Goal: Transaction & Acquisition: Obtain resource

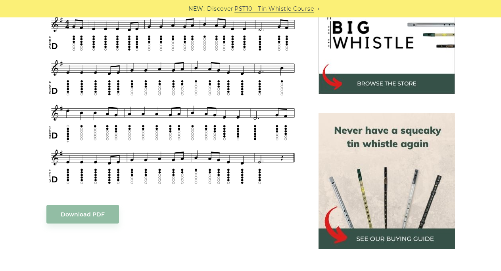
scroll to position [243, 0]
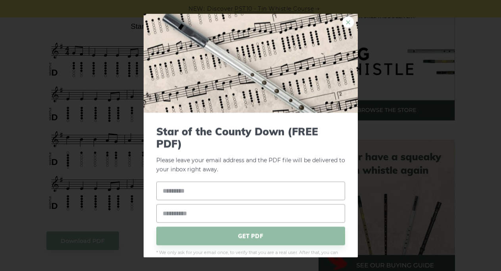
click at [342, 23] on link "×" at bounding box center [348, 22] width 12 height 12
click at [342, 22] on link "×" at bounding box center [348, 22] width 12 height 12
click at [91, 124] on div "× Star of the County Down (FREE PDF) Please leave your email address and the St…" at bounding box center [250, 135] width 501 height 271
click at [342, 20] on link "×" at bounding box center [348, 22] width 12 height 12
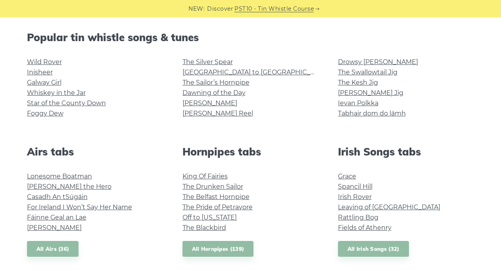
scroll to position [202, 0]
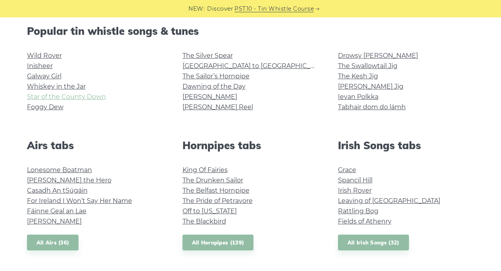
click at [63, 97] on link "Star of the County Down" at bounding box center [66, 97] width 79 height 8
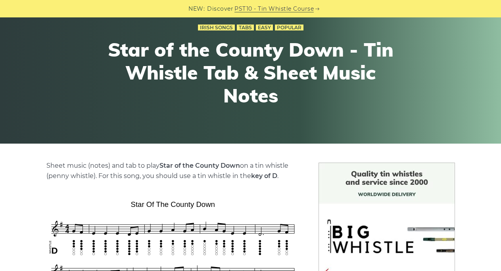
scroll to position [243, 0]
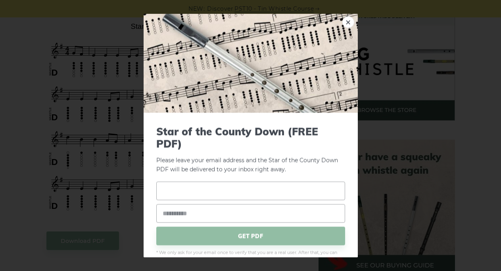
click at [186, 192] on input "text" at bounding box center [250, 191] width 189 height 19
type input "*****"
click at [203, 215] on input "email" at bounding box center [250, 214] width 189 height 19
type input "**********"
click at [250, 237] on span "GET PDF" at bounding box center [250, 236] width 189 height 19
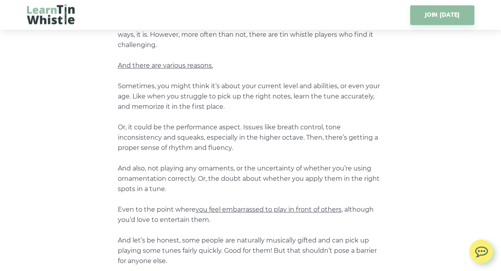
scroll to position [606, 0]
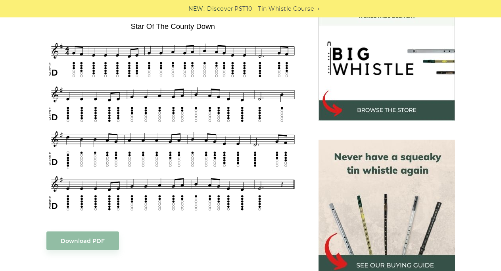
scroll to position [243, 0]
click at [68, 240] on link "Download PDF" at bounding box center [82, 241] width 73 height 19
